Goal: Navigation & Orientation: Locate item on page

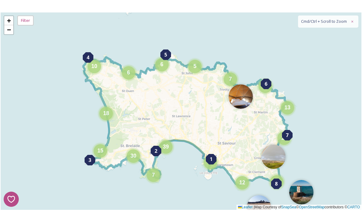
click at [157, 182] on div "7" at bounding box center [153, 174] width 13 height 13
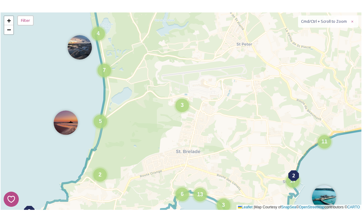
click at [71, 133] on img at bounding box center [66, 122] width 24 height 24
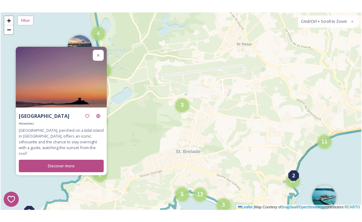
click at [83, 51] on img at bounding box center [80, 47] width 24 height 24
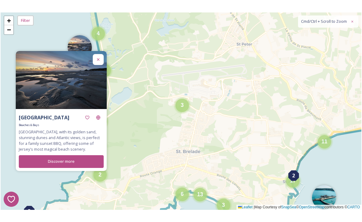
click at [97, 62] on icon at bounding box center [98, 59] width 5 height 5
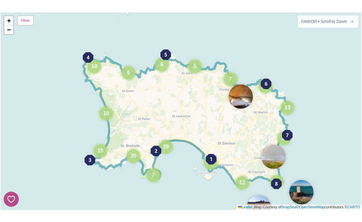
click at [87, 61] on span "4" at bounding box center [88, 57] width 3 height 7
click at [89, 72] on div "10" at bounding box center [94, 66] width 13 height 13
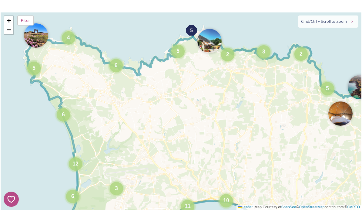
click at [36, 43] on img at bounding box center [36, 35] width 24 height 24
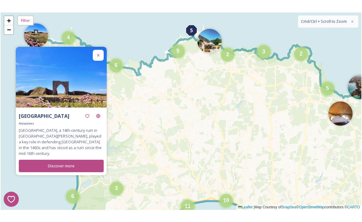
click at [208, 51] on img at bounding box center [210, 41] width 24 height 24
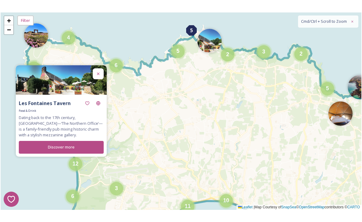
click at [207, 47] on img at bounding box center [210, 41] width 24 height 24
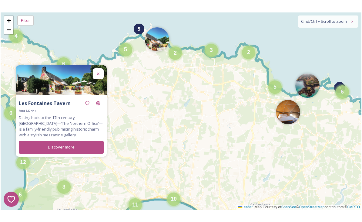
click at [310, 95] on img at bounding box center [308, 85] width 24 height 24
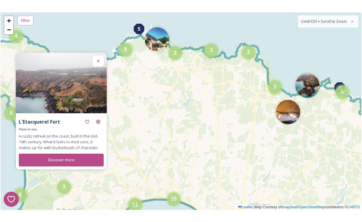
click at [289, 122] on img at bounding box center [288, 112] width 24 height 24
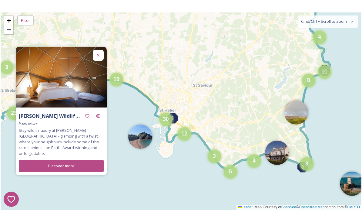
click at [296, 120] on img at bounding box center [296, 112] width 24 height 24
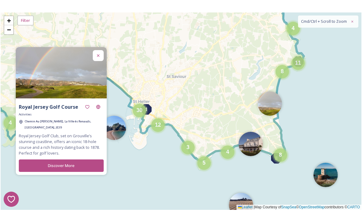
click at [328, 185] on img at bounding box center [326, 175] width 24 height 24
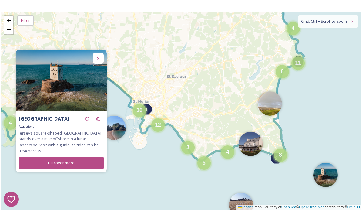
click at [253, 152] on img at bounding box center [251, 144] width 24 height 24
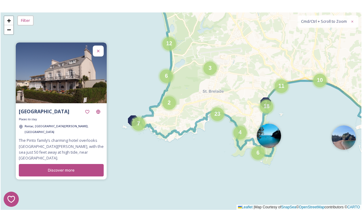
click at [272, 147] on img at bounding box center [269, 135] width 24 height 24
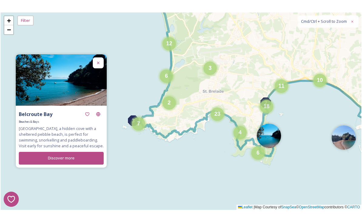
click at [269, 143] on img at bounding box center [269, 135] width 24 height 24
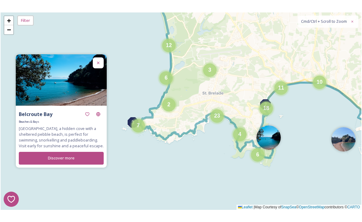
click at [141, 132] on div "7" at bounding box center [138, 125] width 13 height 13
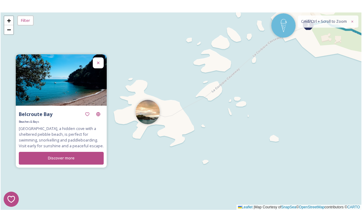
click at [148, 119] on img at bounding box center [148, 112] width 24 height 24
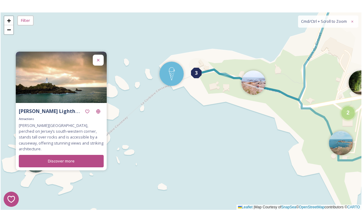
click at [173, 82] on img at bounding box center [172, 74] width 24 height 24
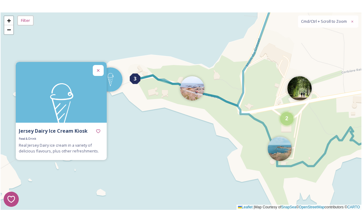
click at [194, 96] on img at bounding box center [192, 88] width 24 height 24
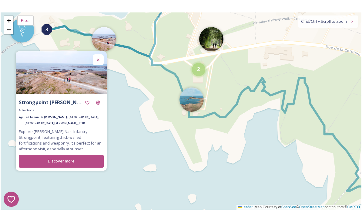
click at [215, 48] on img at bounding box center [211, 39] width 24 height 24
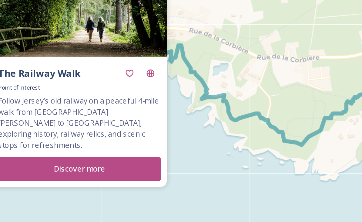
click at [70, 160] on button "Discover more" at bounding box center [61, 166] width 85 height 12
